Goal: Task Accomplishment & Management: Manage account settings

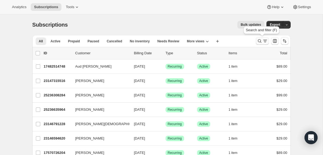
click at [265, 41] on icon "Search and filter results" at bounding box center [265, 40] width 5 height 5
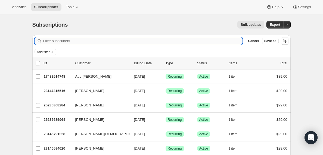
click at [56, 39] on input "Filter subscribers" at bounding box center [143, 41] width 200 height 8
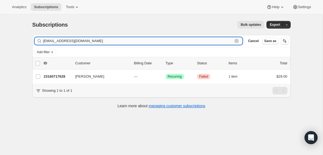
click at [90, 42] on input "[EMAIL_ADDRESS][DOMAIN_NAME]" at bounding box center [138, 41] width 190 height 8
paste input "in.fowlerit"
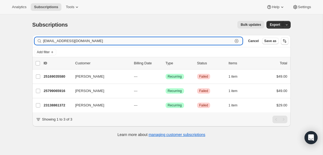
click at [63, 42] on input "[EMAIL_ADDRESS][DOMAIN_NAME]" at bounding box center [138, 41] width 190 height 8
paste input "tryhimandsee3.7"
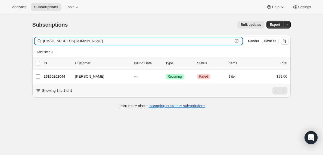
click at [75, 41] on input "[EMAIL_ADDRESS][DOMAIN_NAME]" at bounding box center [138, 41] width 190 height 8
paste input "info@bedrocksarasota"
click at [70, 41] on input "[EMAIL_ADDRESS][DOMAIN_NAME]" at bounding box center [138, 41] width 190 height 8
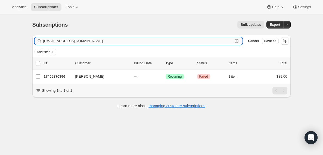
click at [70, 41] on input "[EMAIL_ADDRESS][DOMAIN_NAME]" at bounding box center [138, 41] width 190 height 8
paste input "[EMAIL_ADDRESS][DOMAIN_NAME]"
click at [82, 42] on input "[EMAIL_ADDRESS][DOMAIN_NAME]" at bounding box center [138, 41] width 190 height 8
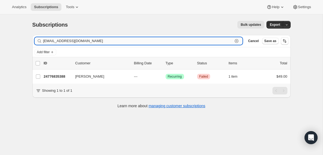
click at [82, 42] on input "[EMAIL_ADDRESS][DOMAIN_NAME]" at bounding box center [138, 41] width 190 height 8
paste input "[EMAIL_ADDRESS][DOMAIN_NAME]"
click at [74, 43] on input "[EMAIL_ADDRESS][DOMAIN_NAME]" at bounding box center [138, 41] width 190 height 8
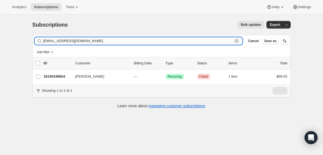
click at [74, 43] on input "[EMAIL_ADDRESS][DOMAIN_NAME]" at bounding box center [138, 41] width 190 height 8
paste input "michaelkufa2"
click at [69, 40] on input "[EMAIL_ADDRESS][DOMAIN_NAME]" at bounding box center [138, 41] width 190 height 8
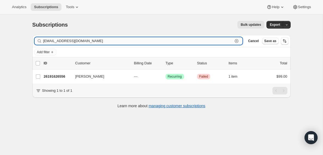
click at [69, 40] on input "[EMAIL_ADDRESS][DOMAIN_NAME]" at bounding box center [138, 41] width 190 height 8
paste input "[EMAIL_ADDRESS]"
click at [69, 42] on input "[EMAIL_ADDRESS][DOMAIN_NAME]" at bounding box center [138, 41] width 190 height 8
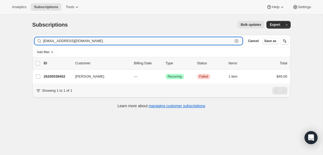
click at [69, 42] on input "[EMAIL_ADDRESS][DOMAIN_NAME]" at bounding box center [138, 41] width 190 height 8
paste input "[EMAIL_ADDRESS][DOMAIN_NAME]"
click at [92, 43] on input "[EMAIL_ADDRESS][DOMAIN_NAME]" at bounding box center [138, 41] width 190 height 8
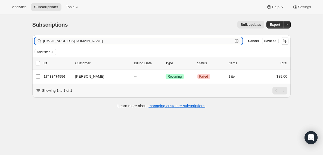
paste input "[EMAIL_ADDRESS][DOMAIN_NAME]"
click at [75, 40] on input "[EMAIL_ADDRESS][DOMAIN_NAME]" at bounding box center [138, 41] width 190 height 8
paste input "[EMAIL_ADDRESS]"
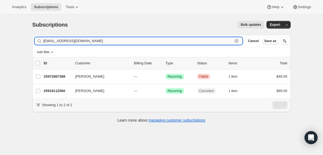
click at [89, 41] on input "[EMAIL_ADDRESS][DOMAIN_NAME]" at bounding box center [138, 41] width 190 height 8
paste input "[PERSON_NAME][EMAIL_ADDRESS][PERSON_NAME][DOMAIN_NAME]"
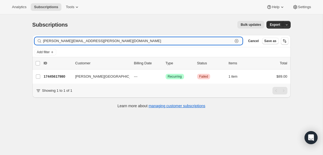
click at [78, 40] on input "[PERSON_NAME][EMAIL_ADDRESS][PERSON_NAME][DOMAIN_NAME]" at bounding box center [138, 41] width 190 height 8
paste input "[PERSON_NAME].[PERSON_NAME]@use.salvationarmy"
click at [69, 43] on input "[PERSON_NAME][EMAIL_ADDRESS][PERSON_NAME][DOMAIN_NAME]" at bounding box center [138, 41] width 190 height 8
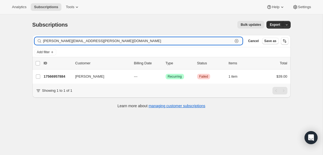
click at [69, 43] on input "[PERSON_NAME][EMAIL_ADDRESS][PERSON_NAME][DOMAIN_NAME]" at bounding box center [138, 41] width 190 height 8
paste input "[EMAIL_ADDRESS][DOMAIN_NAME]"
click at [104, 41] on input "[EMAIL_ADDRESS][DOMAIN_NAME]" at bounding box center [138, 41] width 190 height 8
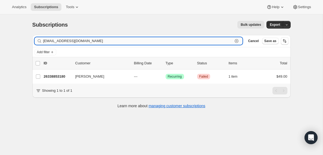
click at [104, 41] on input "[EMAIL_ADDRESS][DOMAIN_NAME]" at bounding box center [138, 41] width 190 height 8
paste input "azerc-s@sidebyside1"
click at [73, 40] on input "[EMAIL_ADDRESS][DOMAIN_NAME]" at bounding box center [138, 41] width 190 height 8
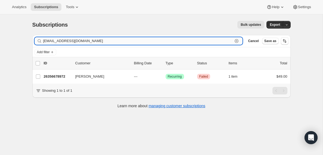
paste input "[EMAIL_ADDRESS]"
type input "[EMAIL_ADDRESS][DOMAIN_NAME]"
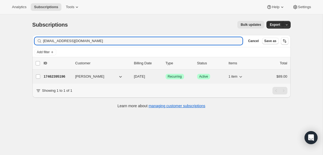
click at [61, 78] on p "17462395196" at bounding box center [57, 76] width 27 height 5
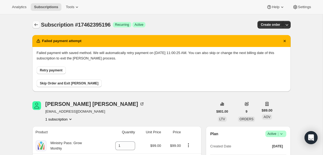
click at [37, 25] on icon "Subscriptions" at bounding box center [35, 24] width 5 height 5
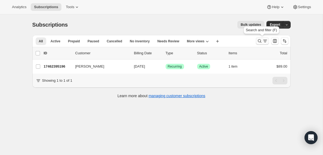
click at [261, 40] on icon "Search and filter results" at bounding box center [259, 40] width 5 height 5
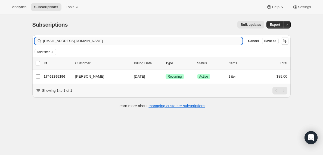
click at [58, 41] on input "[EMAIL_ADDRESS][DOMAIN_NAME]" at bounding box center [143, 41] width 200 height 8
type input "[PERSON_NAME][EMAIL_ADDRESS][DOMAIN_NAME]"
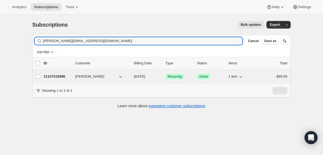
click at [81, 78] on span "[PERSON_NAME]" at bounding box center [89, 76] width 29 height 5
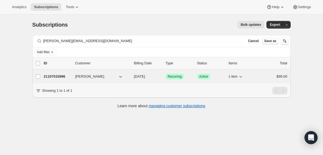
click at [61, 77] on p "21107015996" at bounding box center [57, 76] width 27 height 5
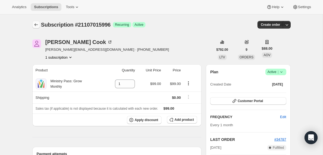
click at [35, 25] on icon "Subscriptions" at bounding box center [35, 24] width 5 height 5
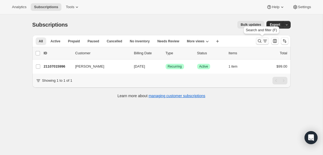
click at [264, 41] on icon "Search and filter results" at bounding box center [265, 40] width 5 height 5
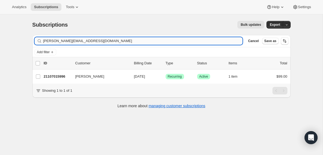
click at [119, 40] on input "[PERSON_NAME][EMAIL_ADDRESS][DOMAIN_NAME]" at bounding box center [143, 41] width 200 height 8
type input "[EMAIL_ADDRESS][DOMAIN_NAME]"
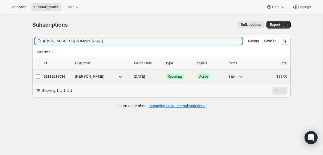
click at [59, 78] on p "23139615036" at bounding box center [57, 76] width 27 height 5
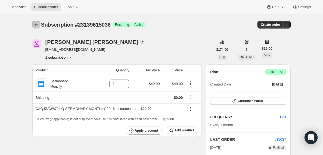
click at [35, 24] on icon "Subscriptions" at bounding box center [35, 24] width 5 height 5
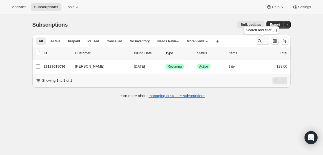
click at [264, 41] on icon "Search and filter results" at bounding box center [265, 40] width 5 height 5
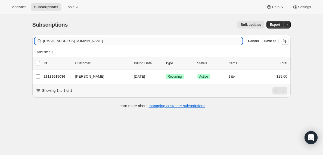
click at [136, 42] on input "[EMAIL_ADDRESS][DOMAIN_NAME]" at bounding box center [143, 41] width 200 height 8
type input "[EMAIL_ADDRESS][DOMAIN_NAME]"
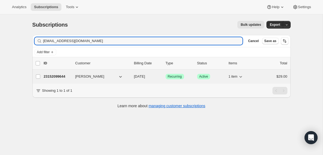
click at [57, 76] on p "23152099644" at bounding box center [57, 76] width 27 height 5
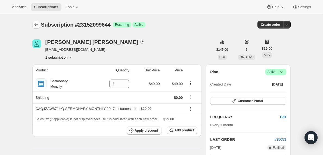
click at [37, 25] on icon "Subscriptions" at bounding box center [35, 24] width 5 height 5
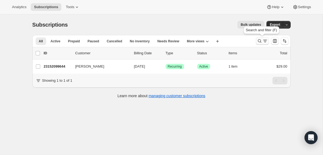
click at [265, 41] on icon "Search and filter results" at bounding box center [265, 41] width 3 height 1
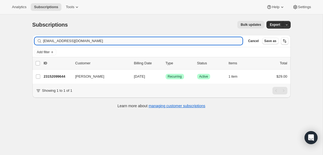
click at [90, 39] on input "[EMAIL_ADDRESS][DOMAIN_NAME]" at bounding box center [143, 41] width 200 height 8
type input "[EMAIL_ADDRESS][DOMAIN_NAME]"
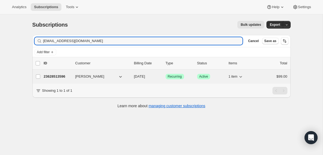
click at [55, 77] on p "23628513596" at bounding box center [57, 76] width 27 height 5
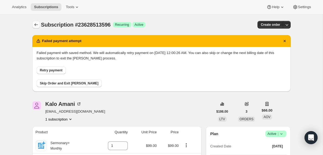
click at [36, 26] on icon "Subscriptions" at bounding box center [35, 24] width 5 height 5
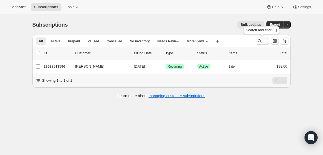
click at [263, 43] on icon "Search and filter results" at bounding box center [265, 40] width 5 height 5
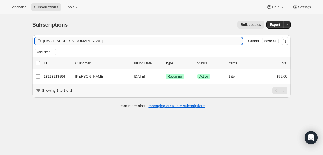
click at [85, 42] on input "[EMAIL_ADDRESS][DOMAIN_NAME]" at bounding box center [143, 41] width 200 height 8
type input "[PERSON_NAME][EMAIL_ADDRESS][DOMAIN_NAME]"
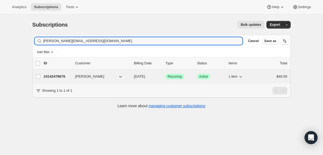
click at [54, 77] on p "24142479676" at bounding box center [57, 76] width 27 height 5
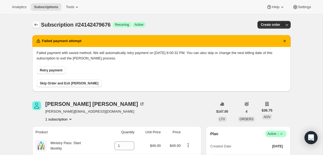
click at [35, 25] on icon "Subscriptions" at bounding box center [35, 24] width 5 height 5
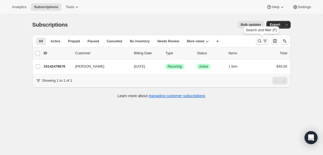
click at [262, 41] on icon "Search and filter results" at bounding box center [259, 40] width 5 height 5
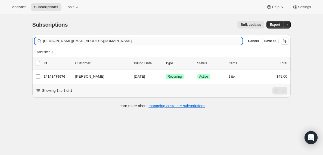
click at [62, 41] on input "[PERSON_NAME][EMAIL_ADDRESS][DOMAIN_NAME]" at bounding box center [143, 41] width 200 height 8
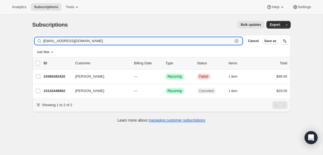
click at [61, 41] on input "[EMAIL_ADDRESS][DOMAIN_NAME]" at bounding box center [138, 41] width 190 height 8
paste input "[EMAIL_ADDRESS]"
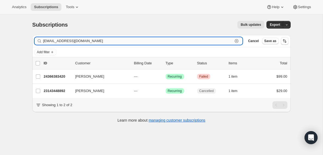
type input "[EMAIL_ADDRESS][DOMAIN_NAME]"
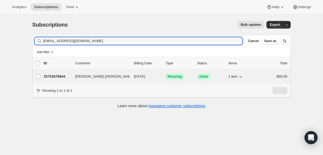
click at [57, 78] on p "25753878844" at bounding box center [57, 76] width 27 height 5
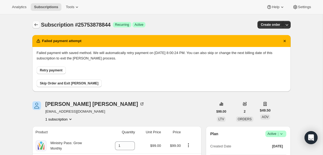
click at [36, 26] on icon "Subscriptions" at bounding box center [35, 24] width 5 height 5
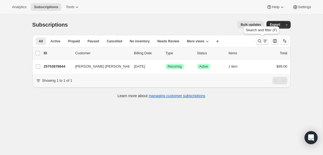
click at [264, 41] on icon "Search and filter results" at bounding box center [265, 40] width 5 height 5
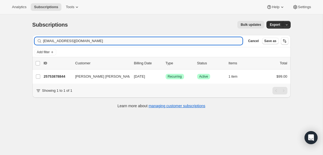
click at [57, 41] on input "[EMAIL_ADDRESS][DOMAIN_NAME]" at bounding box center [143, 41] width 200 height 8
type input "[EMAIL_ADDRESS][DOMAIN_NAME]"
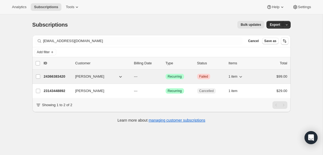
click at [60, 77] on p "24366383420" at bounding box center [57, 76] width 27 height 5
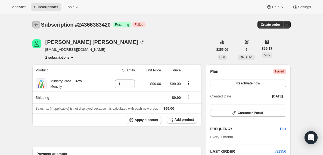
click at [34, 24] on icon "Subscriptions" at bounding box center [35, 24] width 5 height 5
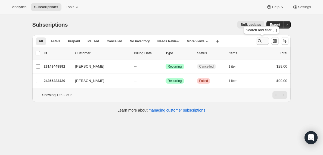
click at [265, 42] on icon "Search and filter results" at bounding box center [265, 40] width 5 height 5
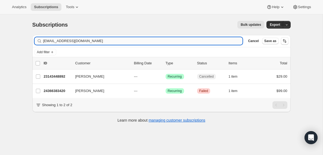
click at [69, 42] on input "[EMAIL_ADDRESS][DOMAIN_NAME]" at bounding box center [143, 41] width 200 height 8
type input "[EMAIL_ADDRESS][DOMAIN_NAME]"
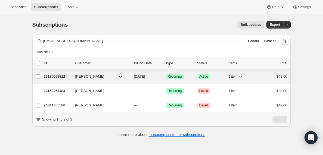
click at [53, 77] on p "26135658812" at bounding box center [57, 76] width 27 height 5
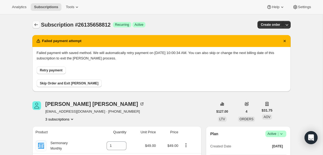
click at [36, 25] on icon "Subscriptions" at bounding box center [35, 24] width 5 height 5
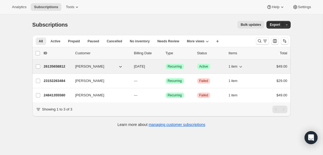
click at [54, 66] on p "26135658812" at bounding box center [57, 66] width 27 height 5
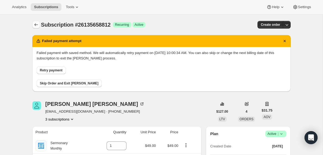
click at [37, 26] on icon "Subscriptions" at bounding box center [35, 24] width 5 height 5
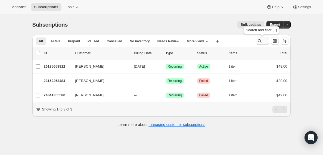
click at [262, 41] on icon "Search and filter results" at bounding box center [259, 40] width 5 height 5
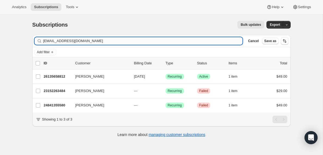
click at [85, 40] on input "[EMAIL_ADDRESS][DOMAIN_NAME]" at bounding box center [143, 41] width 200 height 8
type input "[EMAIL_ADDRESS][DOMAIN_NAME]"
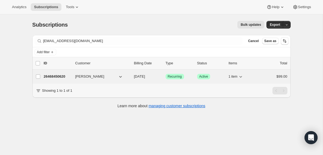
click at [64, 77] on p "26468450620" at bounding box center [57, 76] width 27 height 5
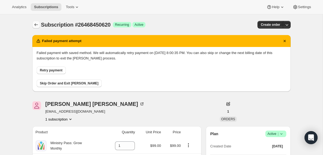
click at [36, 25] on icon "Subscriptions" at bounding box center [36, 24] width 4 height 3
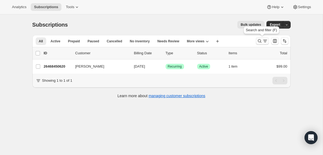
click at [265, 43] on icon "Search and filter results" at bounding box center [265, 40] width 5 height 5
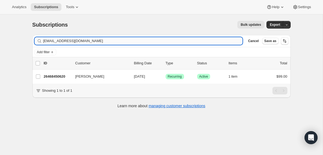
click at [89, 41] on input "[EMAIL_ADDRESS][DOMAIN_NAME]" at bounding box center [143, 41] width 200 height 8
type input "[EMAIL_ADDRESS][DOMAIN_NAME]"
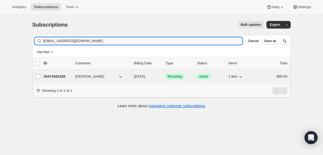
click at [58, 78] on p "26474381628" at bounding box center [57, 76] width 27 height 5
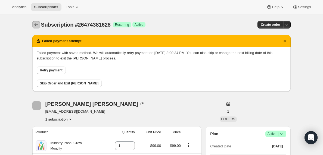
click at [34, 23] on icon "Subscriptions" at bounding box center [35, 24] width 5 height 5
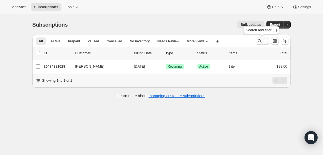
click at [263, 41] on icon "Search and filter results" at bounding box center [265, 40] width 5 height 5
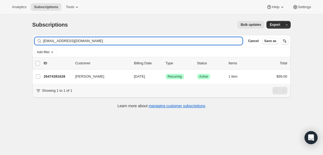
click at [103, 41] on input "[EMAIL_ADDRESS][DOMAIN_NAME]" at bounding box center [143, 41] width 200 height 8
type input "[EMAIL_ADDRESS][DOMAIN_NAME]"
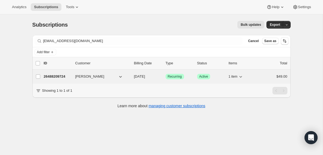
click at [56, 78] on p "26488209724" at bounding box center [57, 76] width 27 height 5
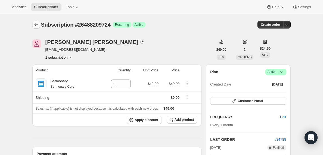
click at [36, 25] on icon "Subscriptions" at bounding box center [36, 24] width 4 height 3
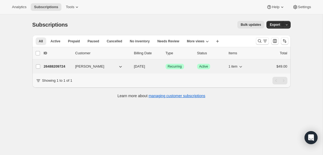
click at [60, 66] on p "26488209724" at bounding box center [57, 66] width 27 height 5
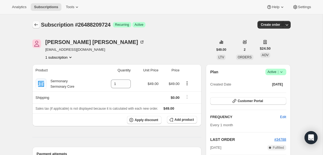
click at [35, 25] on icon "Subscriptions" at bounding box center [35, 24] width 5 height 5
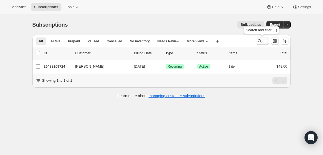
click at [264, 42] on icon "Search and filter results" at bounding box center [265, 40] width 5 height 5
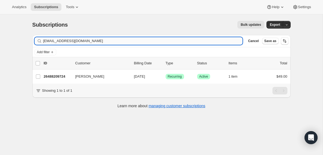
click at [86, 39] on input "[EMAIL_ADDRESS][DOMAIN_NAME]" at bounding box center [143, 41] width 200 height 8
type input "[PERSON_NAME][EMAIL_ADDRESS][DOMAIN_NAME]"
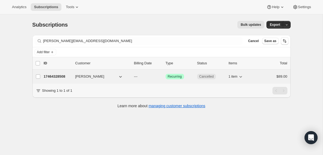
click at [65, 77] on p "17464328508" at bounding box center [57, 76] width 27 height 5
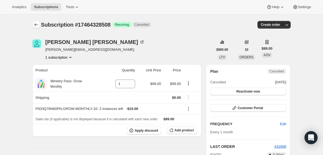
click at [36, 25] on icon "Subscriptions" at bounding box center [35, 24] width 5 height 5
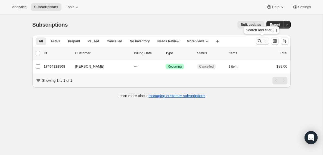
click at [262, 41] on icon "Search and filter results" at bounding box center [259, 40] width 5 height 5
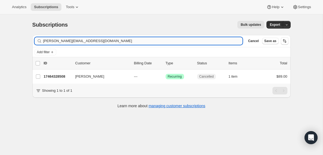
click at [93, 43] on input "[PERSON_NAME][EMAIL_ADDRESS][DOMAIN_NAME]" at bounding box center [143, 41] width 200 height 8
type input "[EMAIL_ADDRESS][DOMAIN_NAME]"
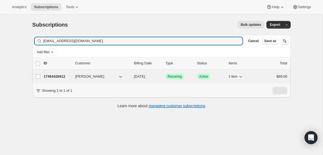
click at [55, 77] on p "17464426812" at bounding box center [57, 76] width 27 height 5
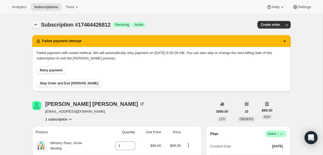
click at [35, 26] on icon "Subscriptions" at bounding box center [35, 24] width 5 height 5
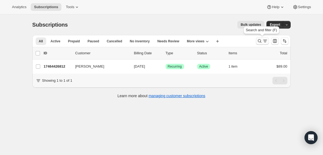
click at [264, 40] on icon "Search and filter results" at bounding box center [265, 40] width 5 height 5
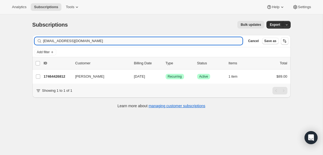
click at [73, 43] on input "[EMAIL_ADDRESS][DOMAIN_NAME]" at bounding box center [143, 41] width 200 height 8
type input "[EMAIL_ADDRESS][DOMAIN_NAME]"
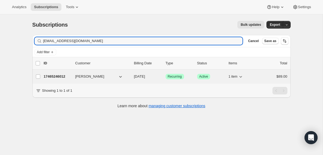
click at [54, 75] on p "17465246012" at bounding box center [57, 76] width 27 height 5
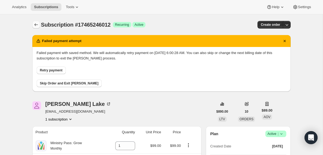
click at [35, 22] on icon "Subscriptions" at bounding box center [35, 24] width 5 height 5
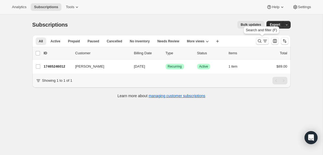
click at [266, 41] on icon "Search and filter results" at bounding box center [265, 40] width 5 height 5
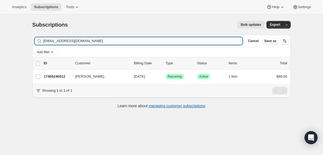
click at [87, 42] on input "[EMAIL_ADDRESS][DOMAIN_NAME]" at bounding box center [143, 41] width 200 height 8
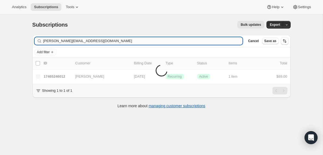
type input "[PERSON_NAME][EMAIL_ADDRESS][DOMAIN_NAME]"
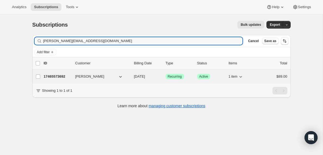
click at [55, 77] on p "17465573692" at bounding box center [57, 76] width 27 height 5
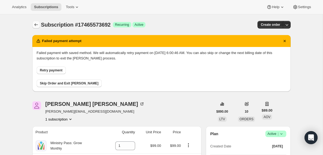
click at [35, 25] on icon "Subscriptions" at bounding box center [35, 24] width 5 height 5
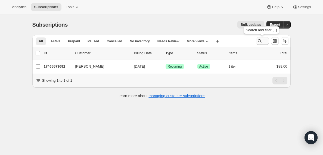
click at [264, 42] on icon "Search and filter results" at bounding box center [265, 40] width 5 height 5
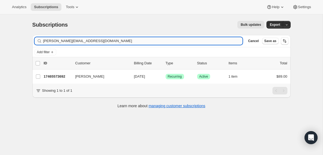
click at [85, 41] on input "[PERSON_NAME][EMAIL_ADDRESS][DOMAIN_NAME]" at bounding box center [143, 41] width 200 height 8
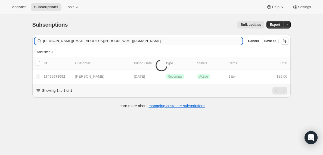
type input "[PERSON_NAME][EMAIL_ADDRESS][PERSON_NAME][DOMAIN_NAME]"
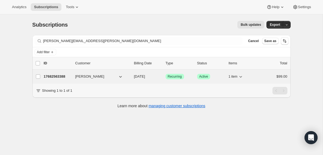
click at [53, 77] on p "17682563388" at bounding box center [57, 76] width 27 height 5
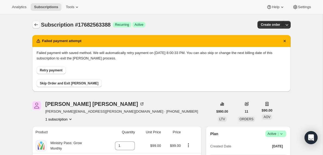
click at [34, 23] on icon "Subscriptions" at bounding box center [35, 24] width 5 height 5
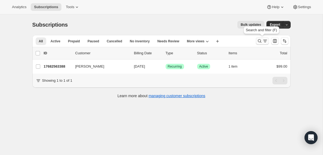
click at [264, 42] on icon "Search and filter results" at bounding box center [265, 40] width 5 height 5
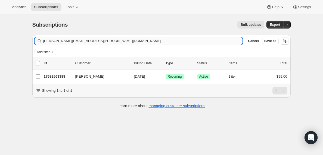
click at [115, 41] on input "[PERSON_NAME][EMAIL_ADDRESS][PERSON_NAME][DOMAIN_NAME]" at bounding box center [143, 41] width 200 height 8
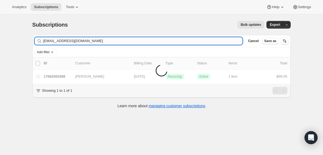
type input "[EMAIL_ADDRESS][DOMAIN_NAME]"
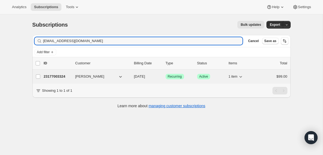
click at [59, 77] on p "23177003324" at bounding box center [57, 76] width 27 height 5
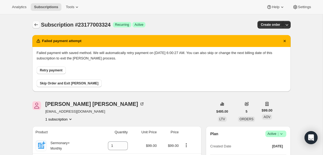
click at [35, 26] on icon "Subscriptions" at bounding box center [35, 24] width 5 height 5
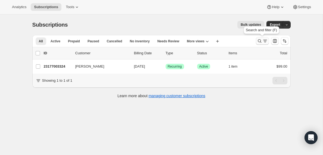
click at [263, 40] on icon "Search and filter results" at bounding box center [265, 40] width 5 height 5
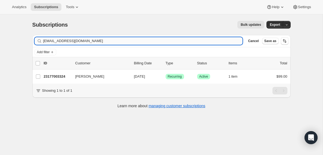
click at [92, 40] on input "[EMAIL_ADDRESS][DOMAIN_NAME]" at bounding box center [143, 41] width 200 height 8
type input "[EMAIL_ADDRESS][DOMAIN_NAME]"
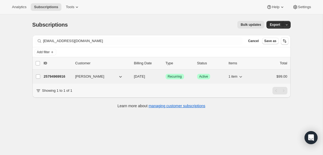
click at [55, 78] on p "25794969916" at bounding box center [57, 76] width 27 height 5
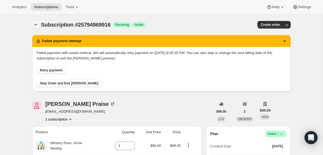
click at [34, 24] on icon "Subscriptions" at bounding box center [35, 24] width 5 height 5
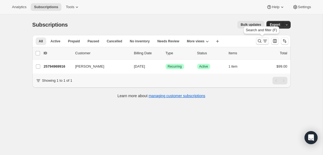
click at [264, 41] on icon "Search and filter results" at bounding box center [265, 40] width 5 height 5
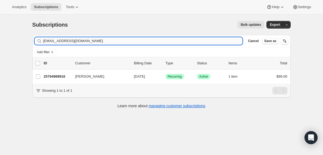
click at [85, 43] on input "[EMAIL_ADDRESS][DOMAIN_NAME]" at bounding box center [143, 41] width 200 height 8
type input "[EMAIL_ADDRESS][DOMAIN_NAME]"
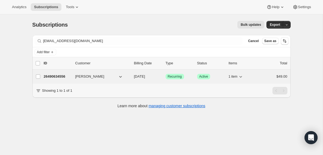
click at [57, 75] on p "26490634556" at bounding box center [57, 76] width 27 height 5
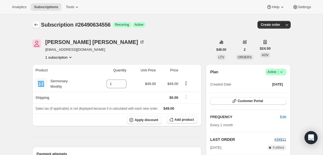
click at [35, 25] on icon "Subscriptions" at bounding box center [35, 24] width 5 height 5
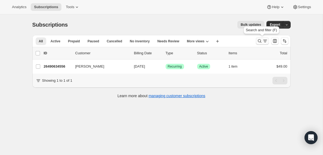
click at [263, 42] on icon "Search and filter results" at bounding box center [265, 40] width 5 height 5
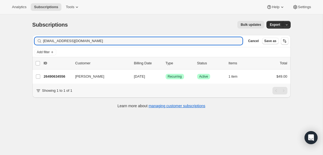
drag, startPoint x: 105, startPoint y: 42, endPoint x: 29, endPoint y: 43, distance: 75.7
click at [29, 43] on div "Filter subscribers [EMAIL_ADDRESS][DOMAIN_NAME] Clear Cancel Save as Add filter…" at bounding box center [159, 73] width 263 height 84
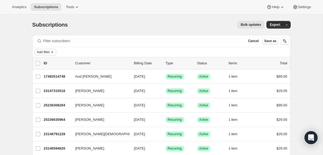
click at [47, 52] on span "Add filter" at bounding box center [43, 52] width 13 height 4
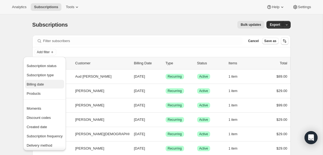
click at [40, 85] on span "Billing date" at bounding box center [35, 85] width 17 height 4
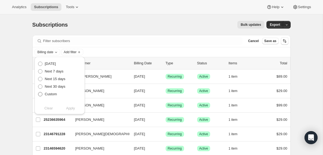
click at [40, 95] on span at bounding box center [40, 94] width 4 height 4
click at [38, 93] on input "Custom" at bounding box center [38, 92] width 0 height 0
radio input "true"
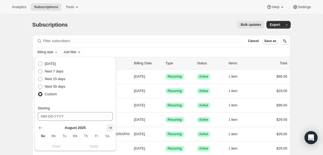
click at [111, 129] on icon "Show next month, September 2025" at bounding box center [110, 128] width 5 height 5
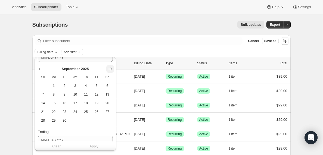
scroll to position [59, 0]
click at [54, 105] on span "15" at bounding box center [54, 103] width 6 height 4
type input "[DATE]"
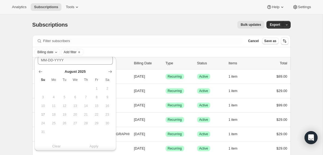
scroll to position [142, 0]
click at [110, 69] on icon "Show next month, September 2025" at bounding box center [110, 69] width 4 height 3
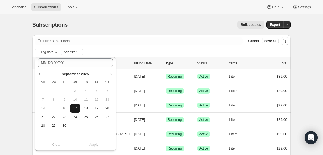
click at [76, 107] on span "17" at bounding box center [75, 108] width 6 height 4
type input "[DATE]"
click at [94, 145] on span "Apply" at bounding box center [94, 144] width 9 height 5
click at [102, 52] on span "Add filter" at bounding box center [95, 52] width 13 height 4
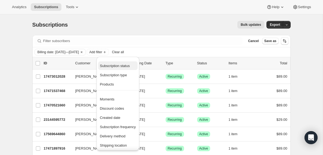
click at [111, 67] on span "Subscription status" at bounding box center [115, 66] width 30 height 4
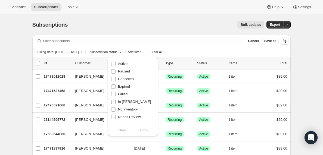
click at [114, 102] on input "In [PERSON_NAME]" at bounding box center [113, 102] width 4 height 4
checkbox input "true"
click at [144, 132] on span "Apply" at bounding box center [143, 130] width 9 height 5
click at [37, 64] on input "0 selected" at bounding box center [38, 63] width 4 height 4
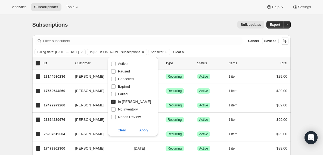
checkbox input "true"
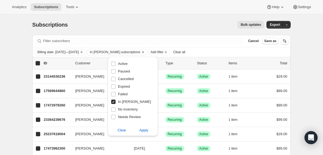
checkbox input "true"
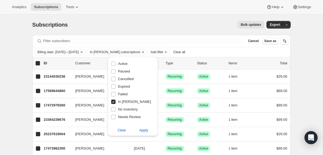
checkbox input "true"
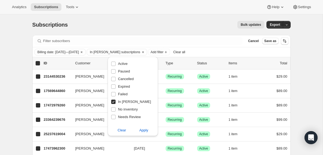
checkbox input "true"
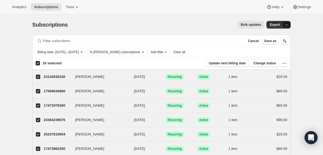
click at [289, 25] on icon "button" at bounding box center [287, 25] width 4 height 4
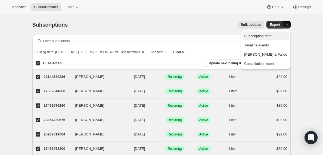
click at [283, 34] on span "Subscription data" at bounding box center [266, 35] width 43 height 5
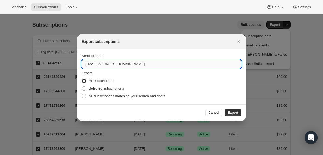
click at [99, 64] on input "[EMAIL_ADDRESS][DOMAIN_NAME]" at bounding box center [162, 64] width 160 height 9
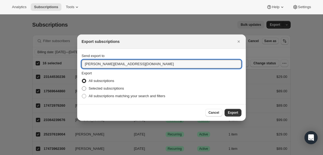
type input "[PERSON_NAME][EMAIL_ADDRESS][DOMAIN_NAME]"
click at [86, 88] on span ":r30h:" at bounding box center [84, 89] width 4 height 4
click at [82, 87] on input "Selected subscriptions" at bounding box center [82, 87] width 0 height 0
radio input "true"
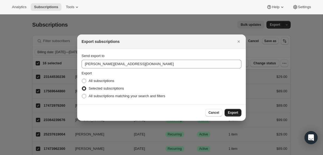
click at [233, 114] on span "Export" at bounding box center [233, 113] width 10 height 4
